Goal: Use online tool/utility

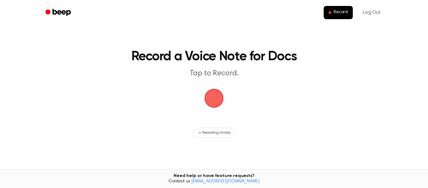
click at [218, 98] on span "button" at bounding box center [214, 98] width 20 height 20
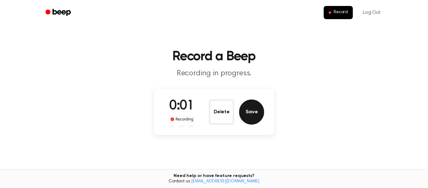
click at [250, 110] on button "Save" at bounding box center [251, 111] width 25 height 25
